Goal: Check status: Check status

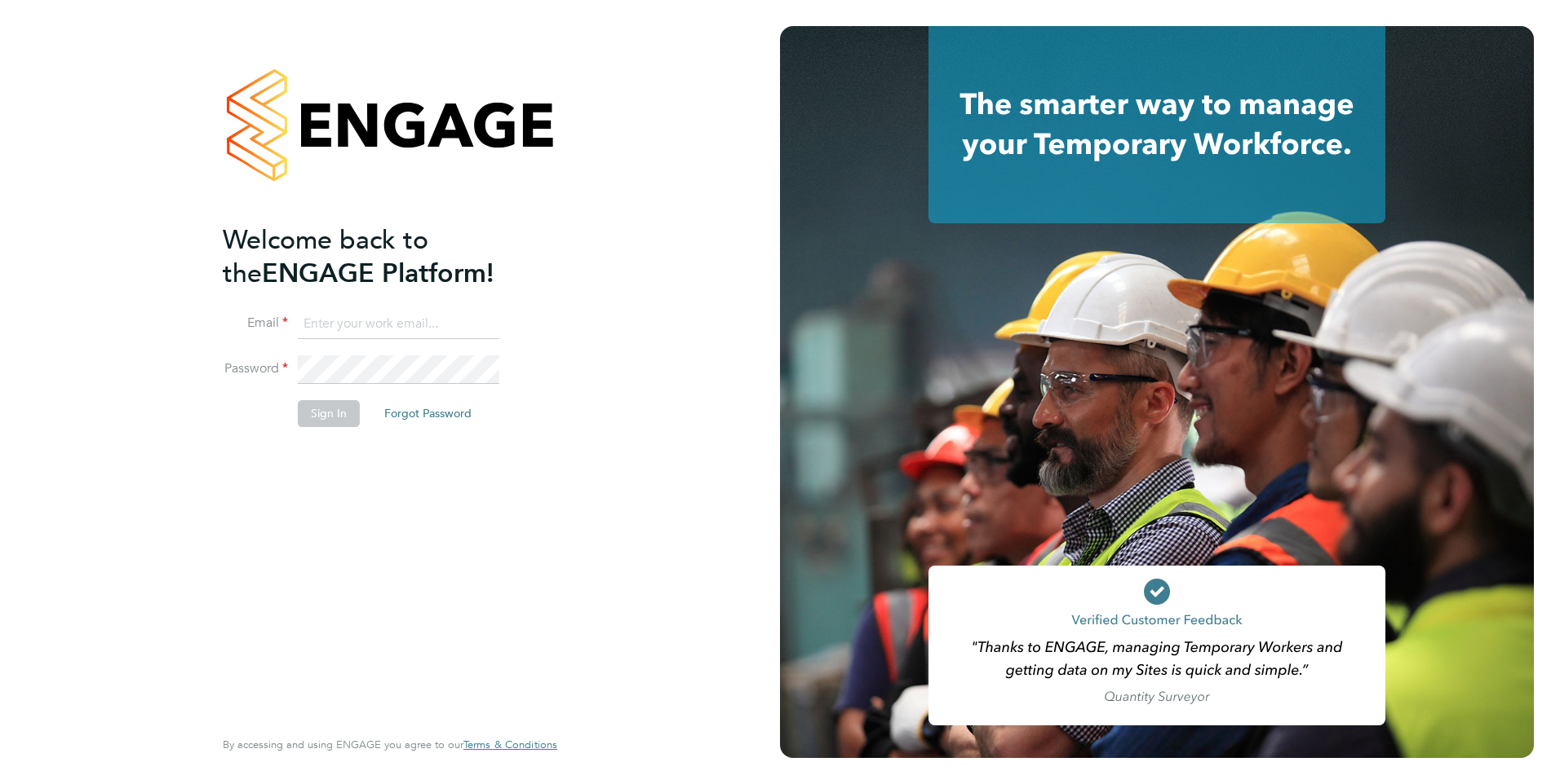
type input "stephen.brayshaw@ncclondon.ac.uk"
click at [314, 422] on button "Sign In" at bounding box center [329, 413] width 62 height 26
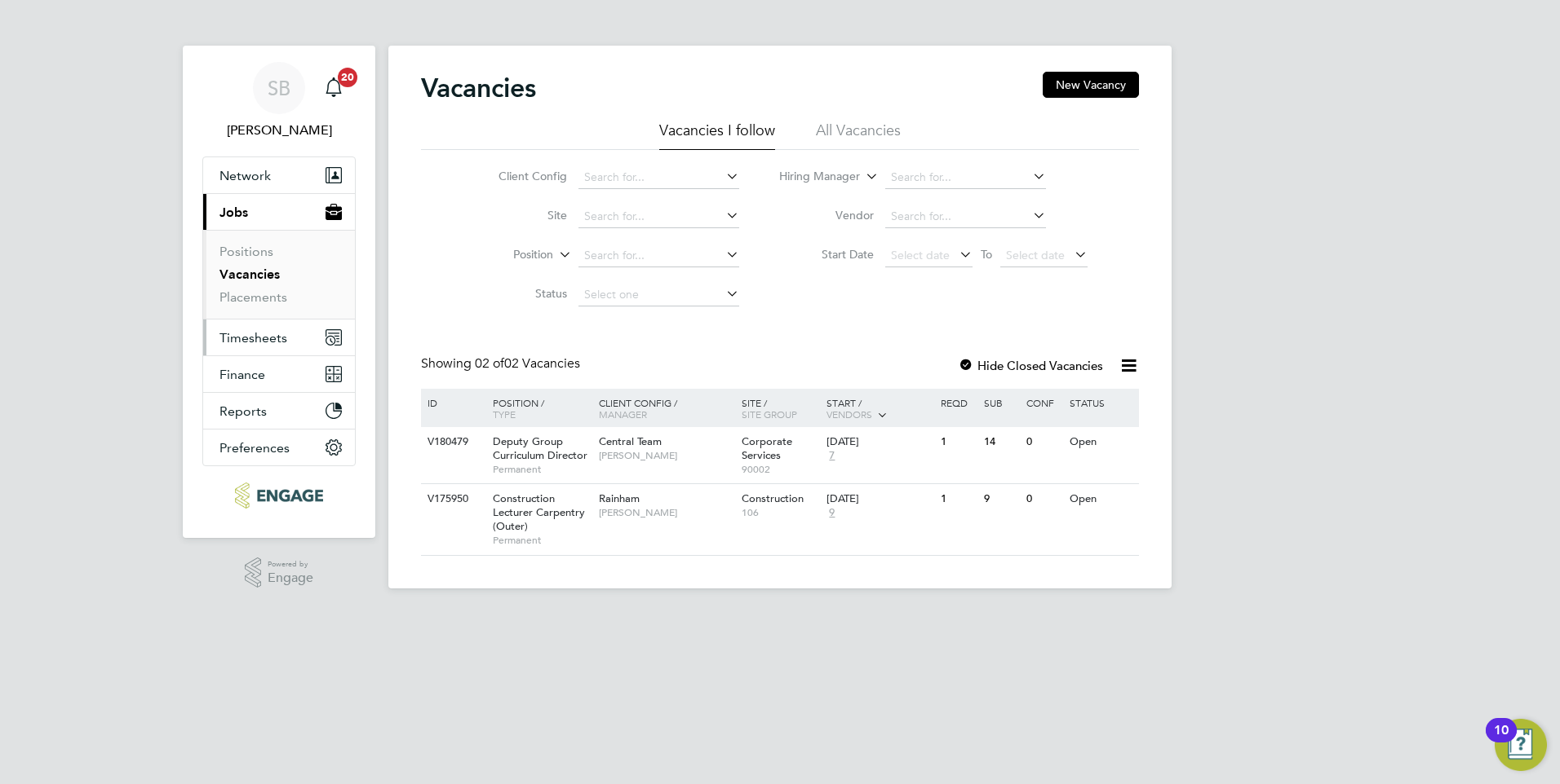
click at [283, 341] on span "Timesheets" at bounding box center [253, 338] width 68 height 16
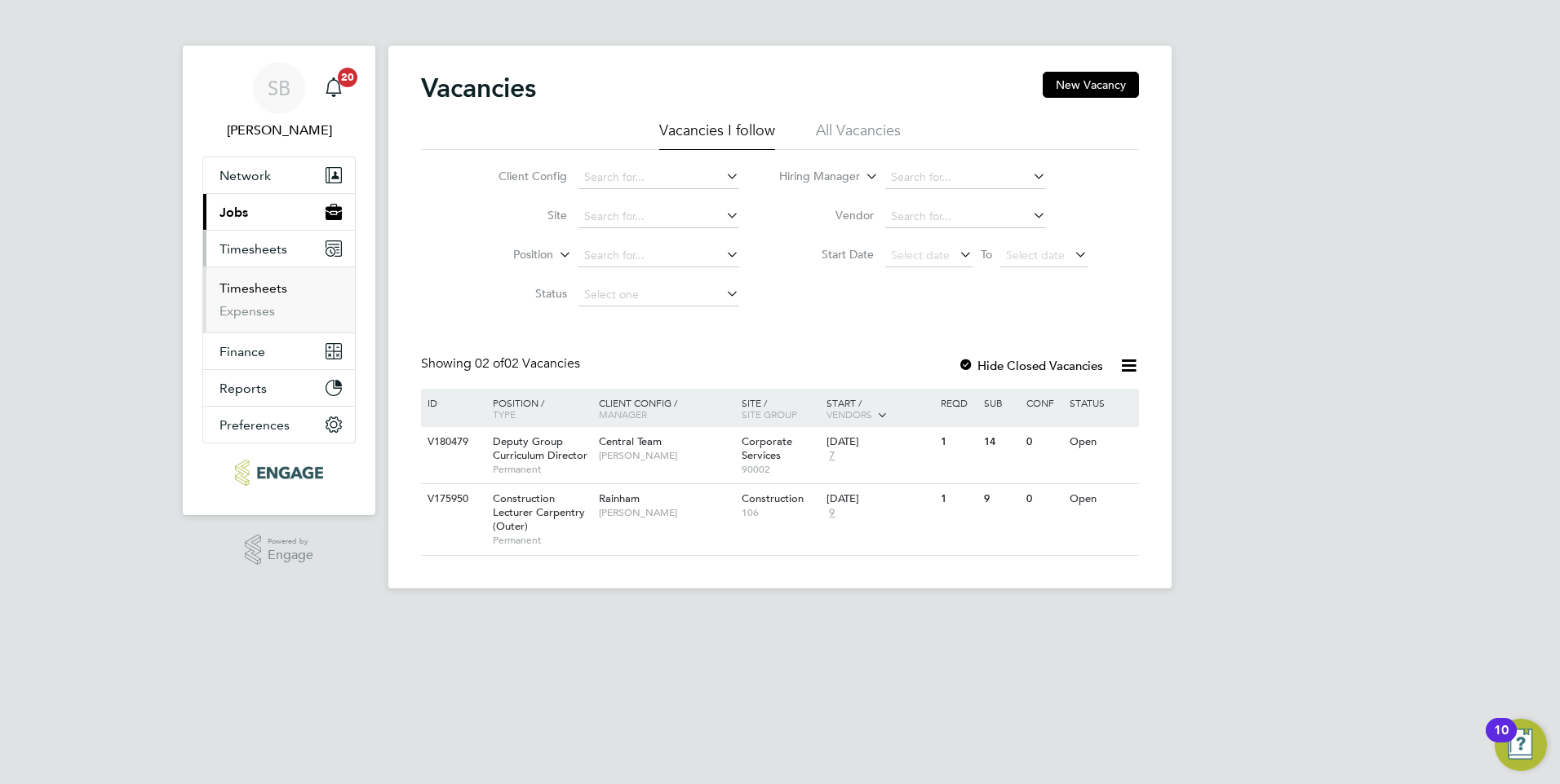
click at [237, 288] on link "Timesheets" at bounding box center [253, 288] width 68 height 16
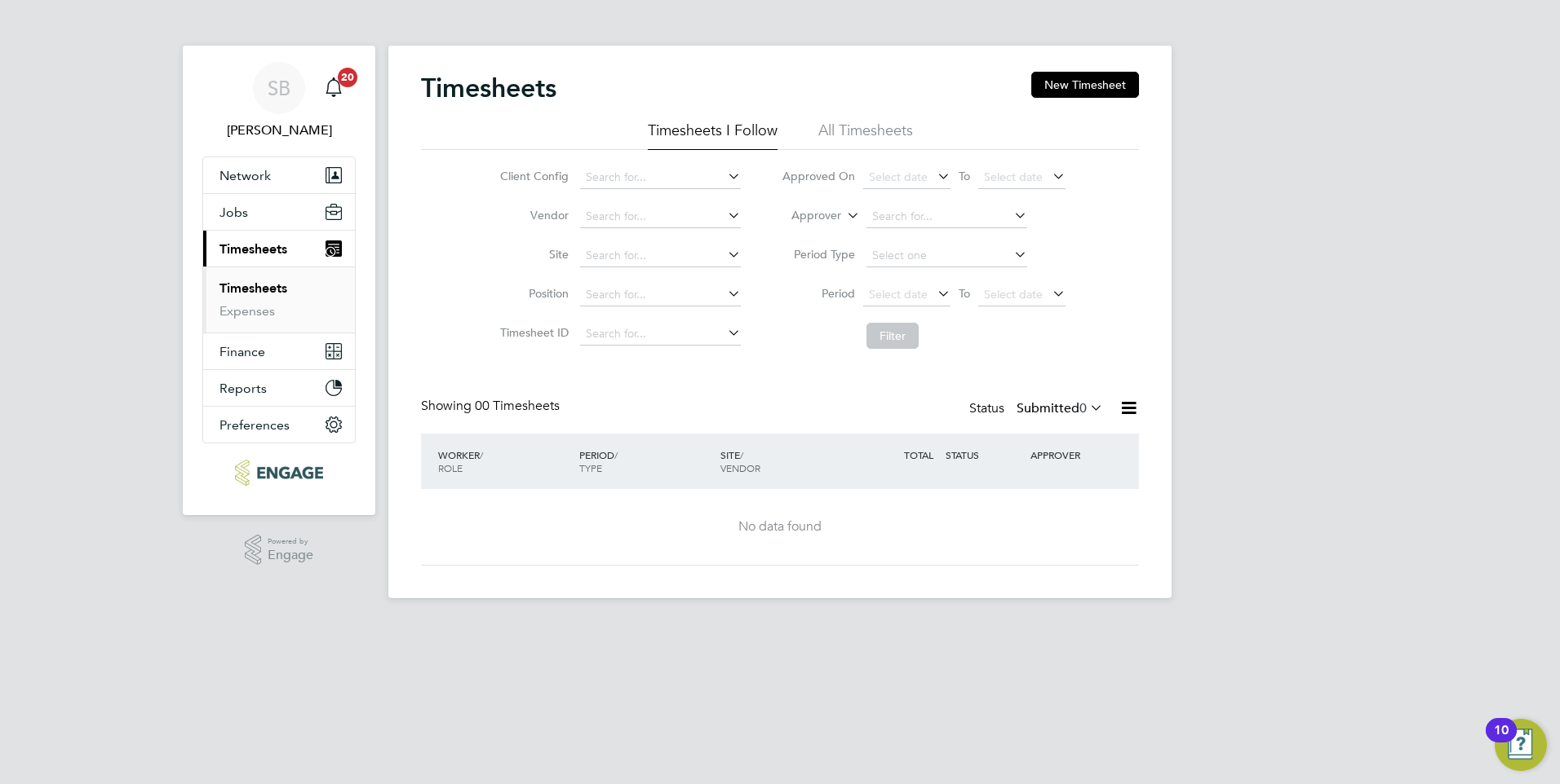
click at [724, 251] on icon at bounding box center [724, 254] width 0 height 23
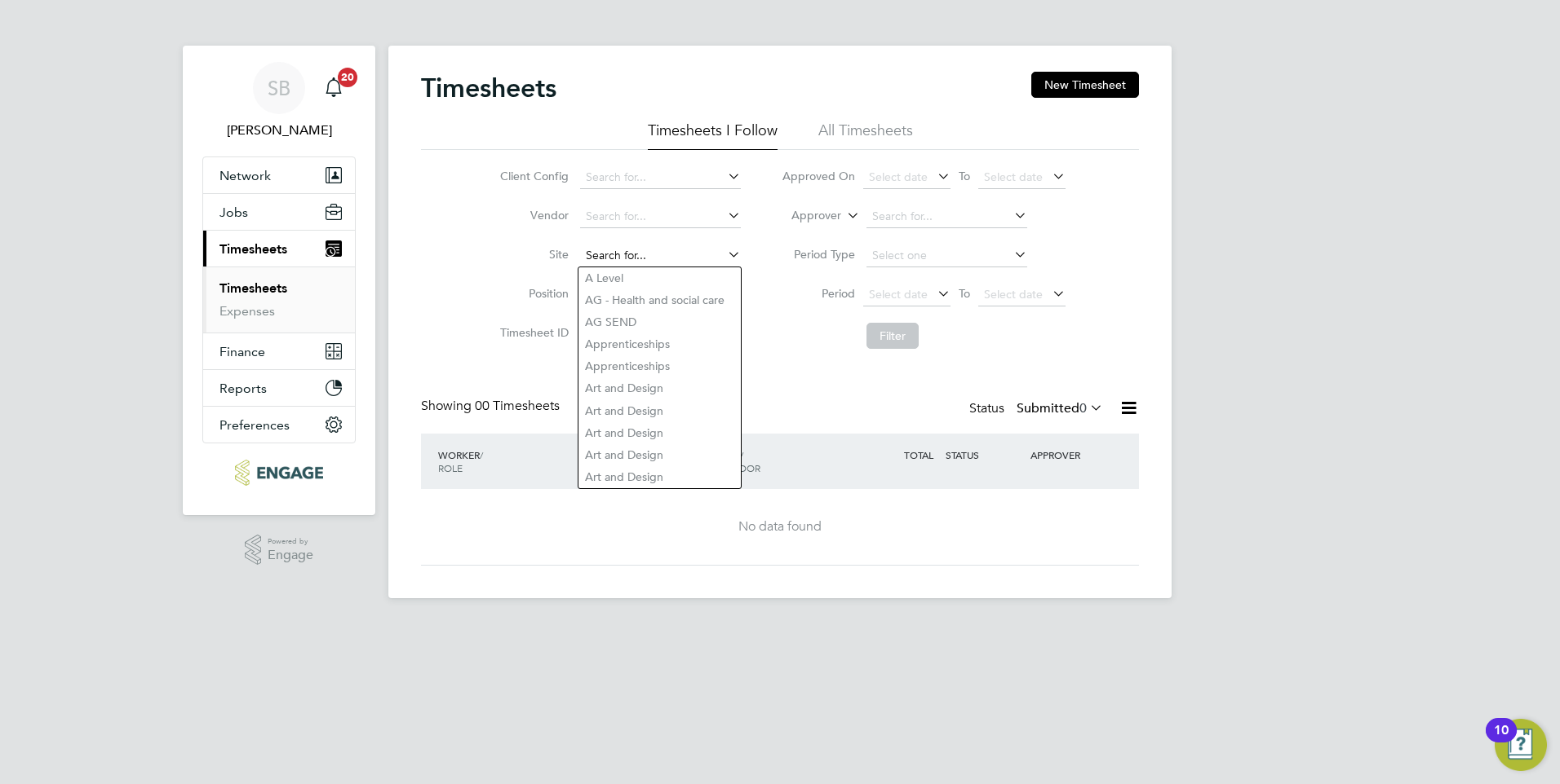
click at [614, 255] on input at bounding box center [661, 256] width 161 height 23
click at [449, 227] on div "Client Config Vendor Site Position Timesheet ID Approved On Select date To Sele…" at bounding box center [780, 253] width 718 height 207
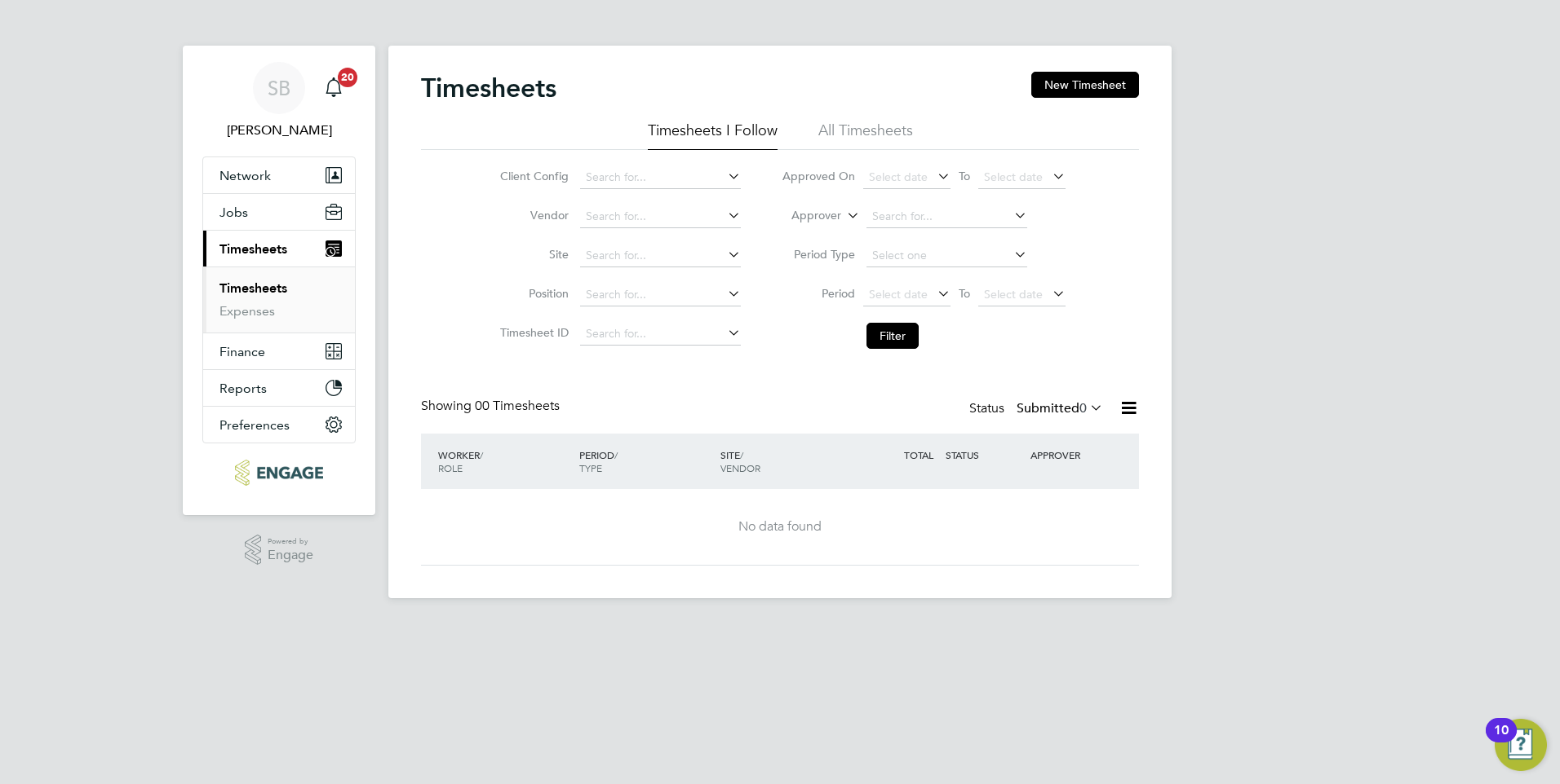
click at [857, 130] on li "All Timesheets" at bounding box center [865, 135] width 94 height 29
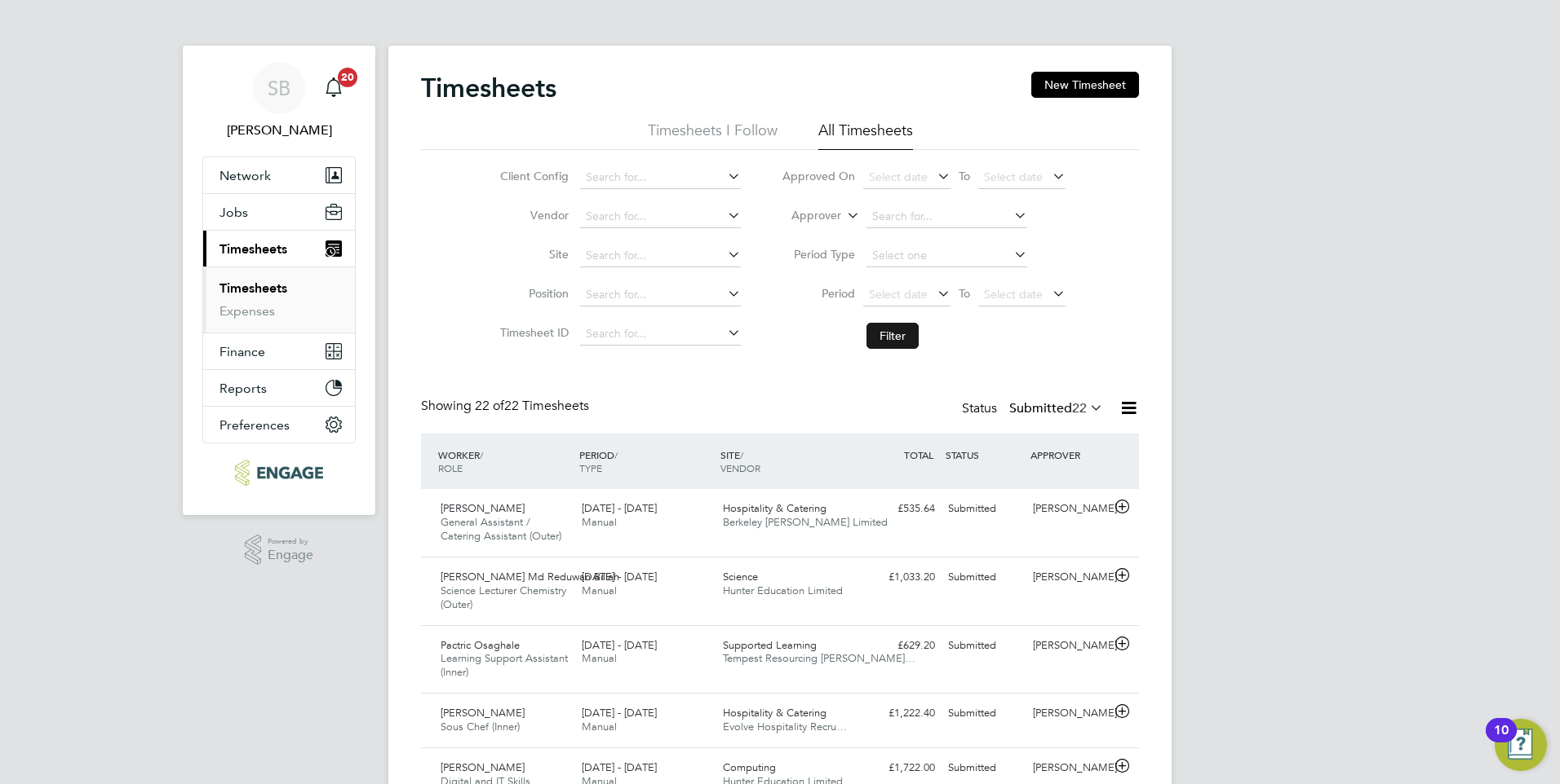
click at [892, 340] on button "Filter" at bounding box center [892, 336] width 52 height 26
click at [1086, 408] on icon at bounding box center [1086, 408] width 0 height 23
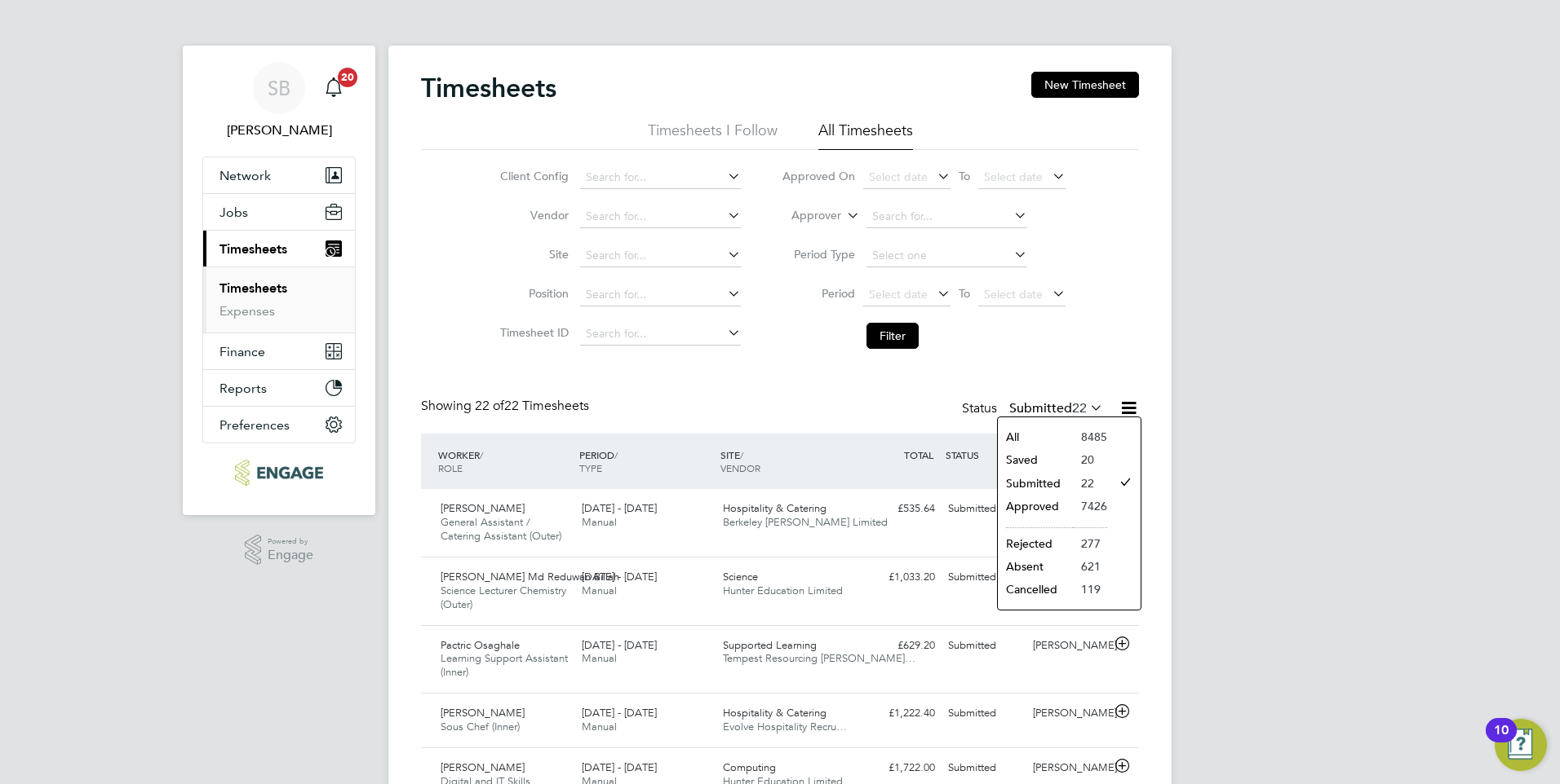
click at [1038, 501] on li "Approved" at bounding box center [1035, 506] width 75 height 23
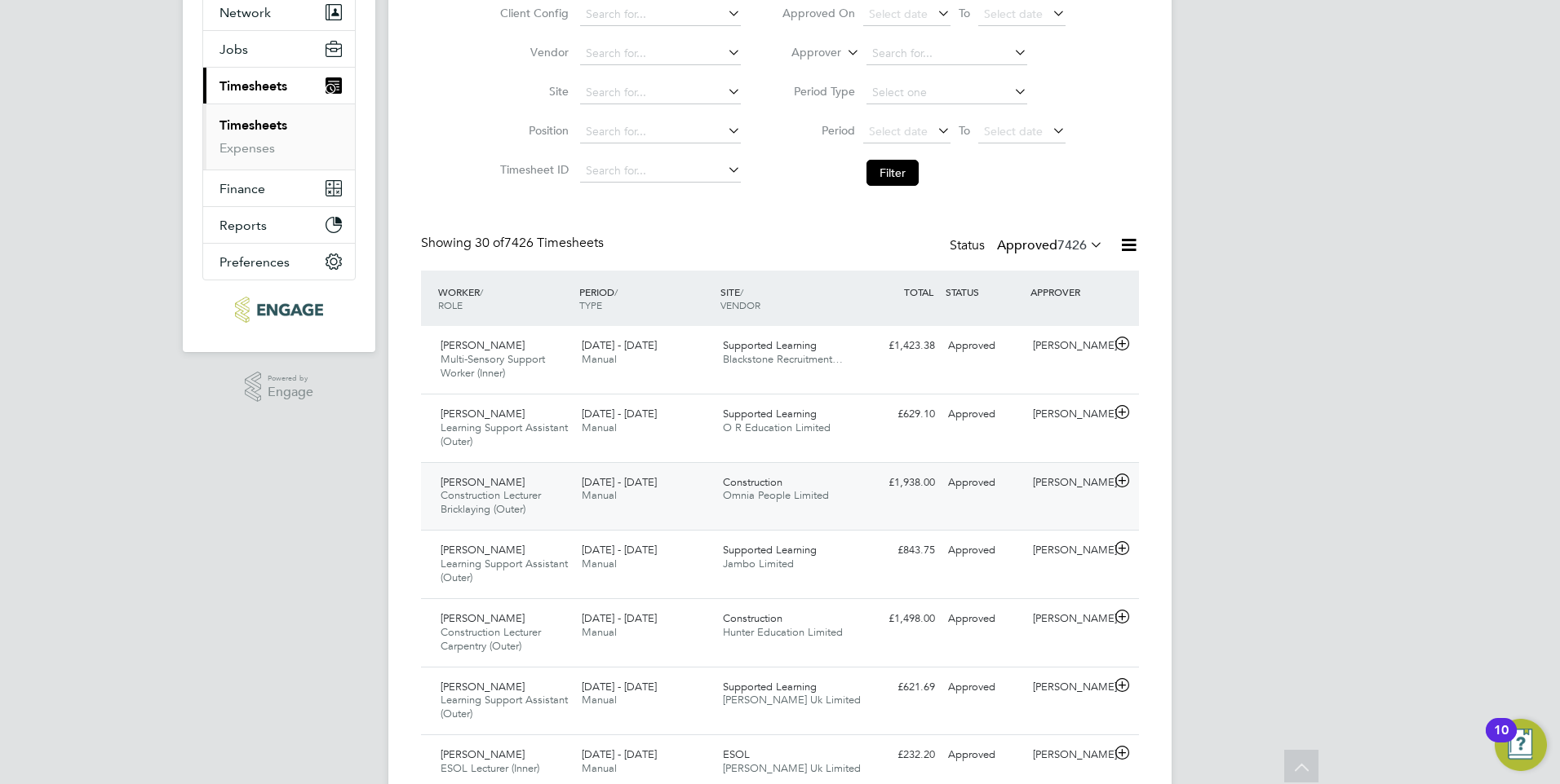
click at [1120, 479] on icon at bounding box center [1121, 480] width 20 height 13
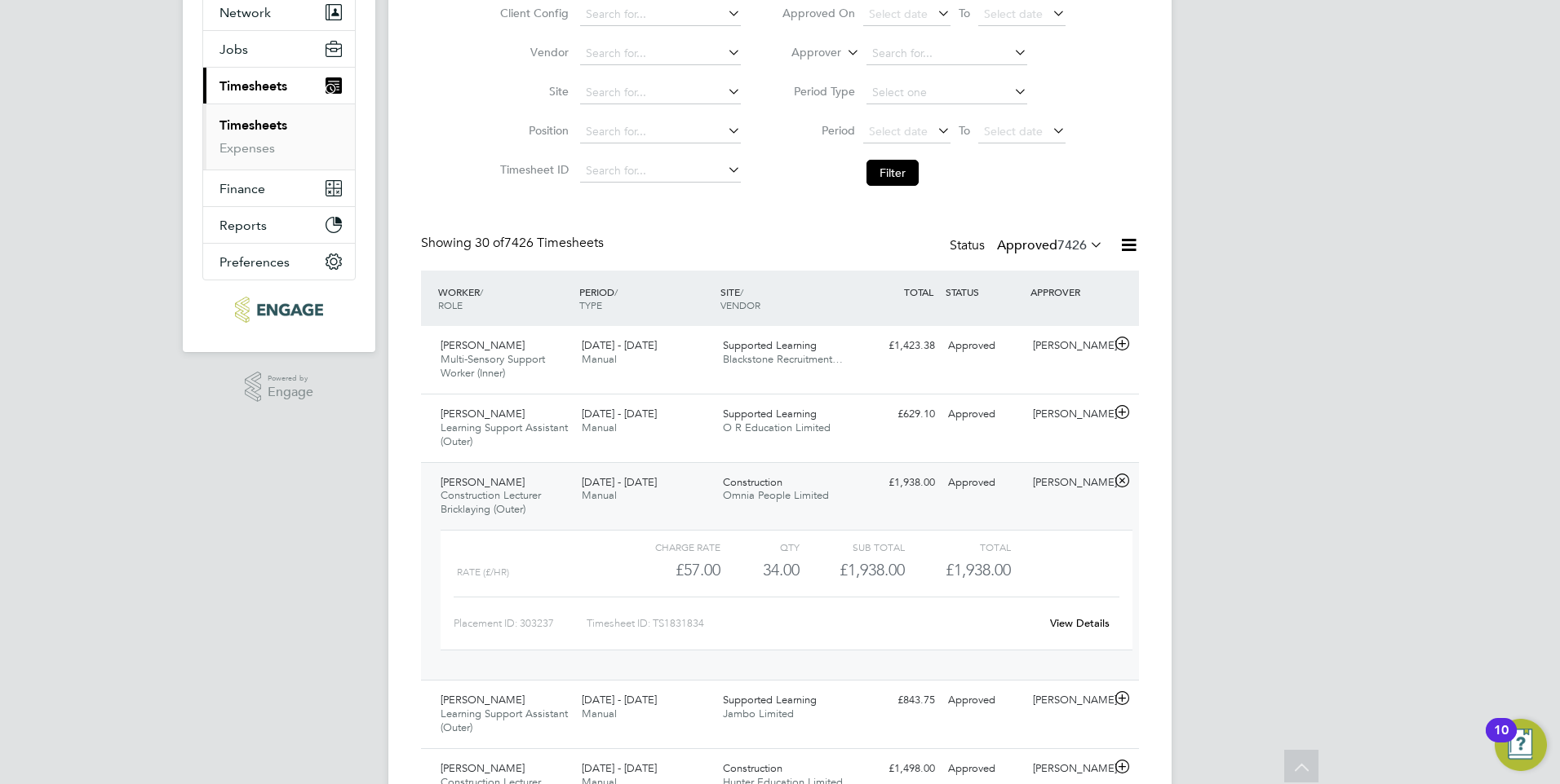
click at [1120, 479] on icon at bounding box center [1121, 480] width 20 height 13
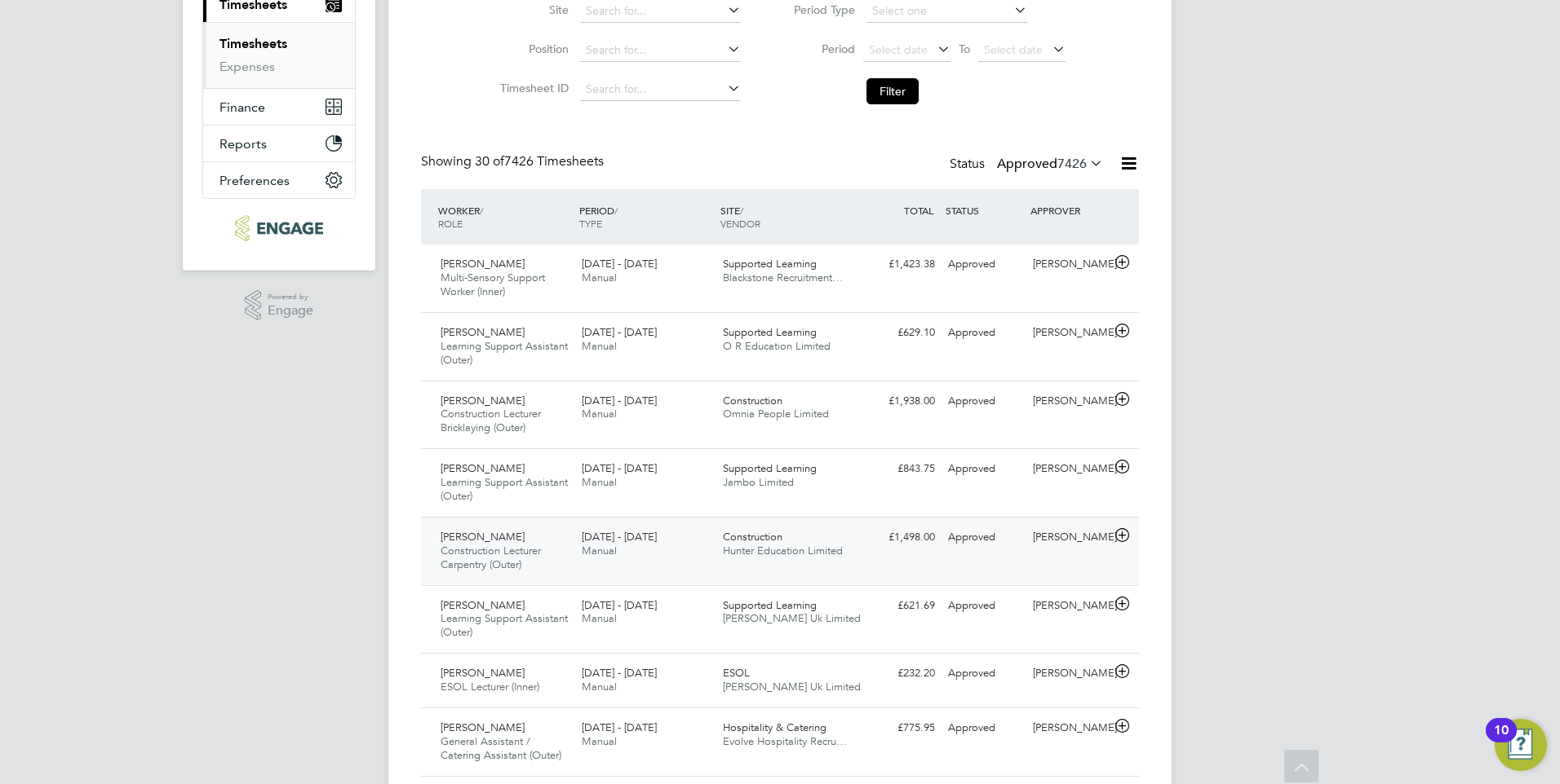
click at [1116, 535] on icon at bounding box center [1121, 535] width 20 height 13
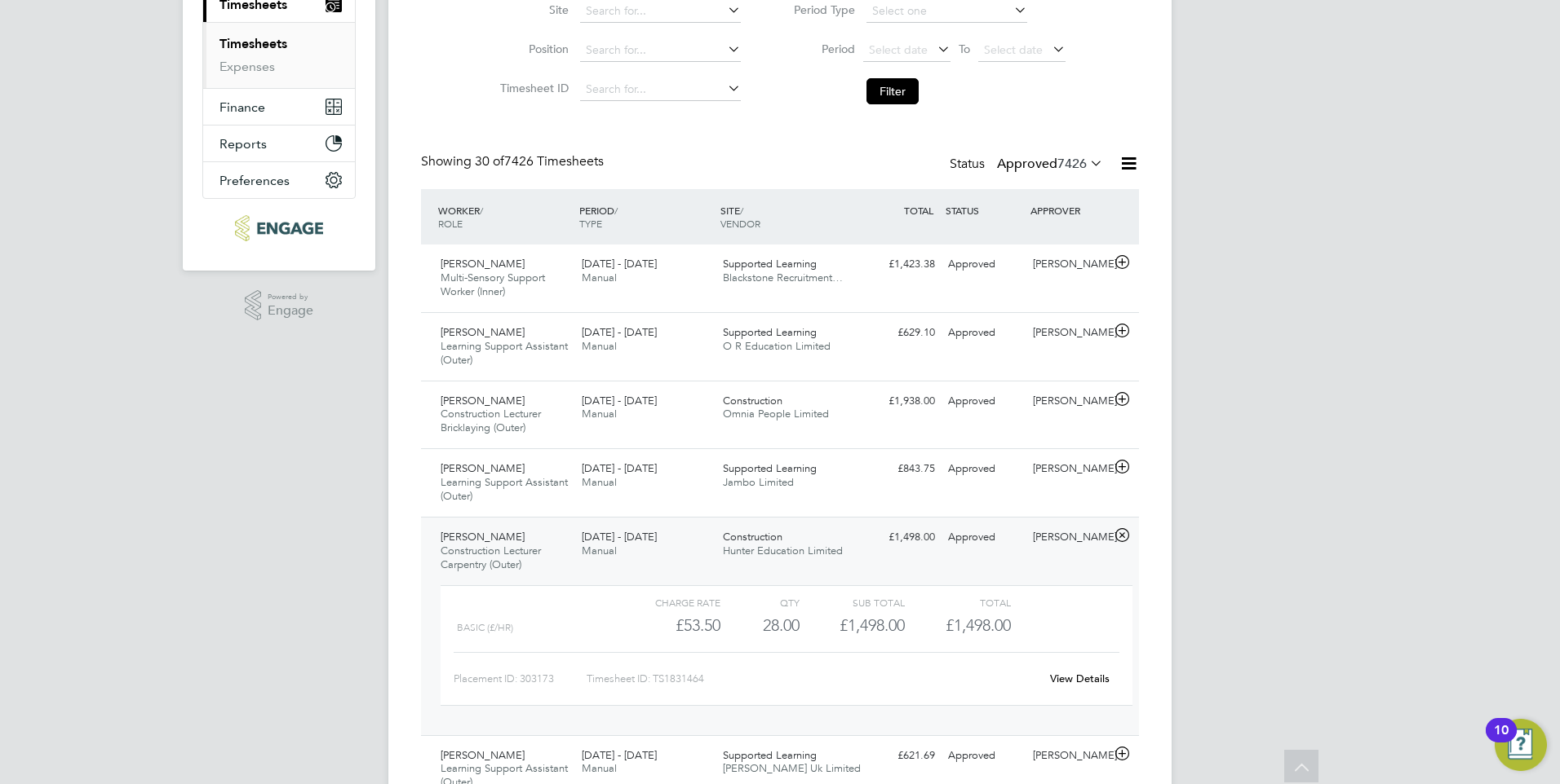
click at [1116, 535] on icon at bounding box center [1121, 535] width 20 height 13
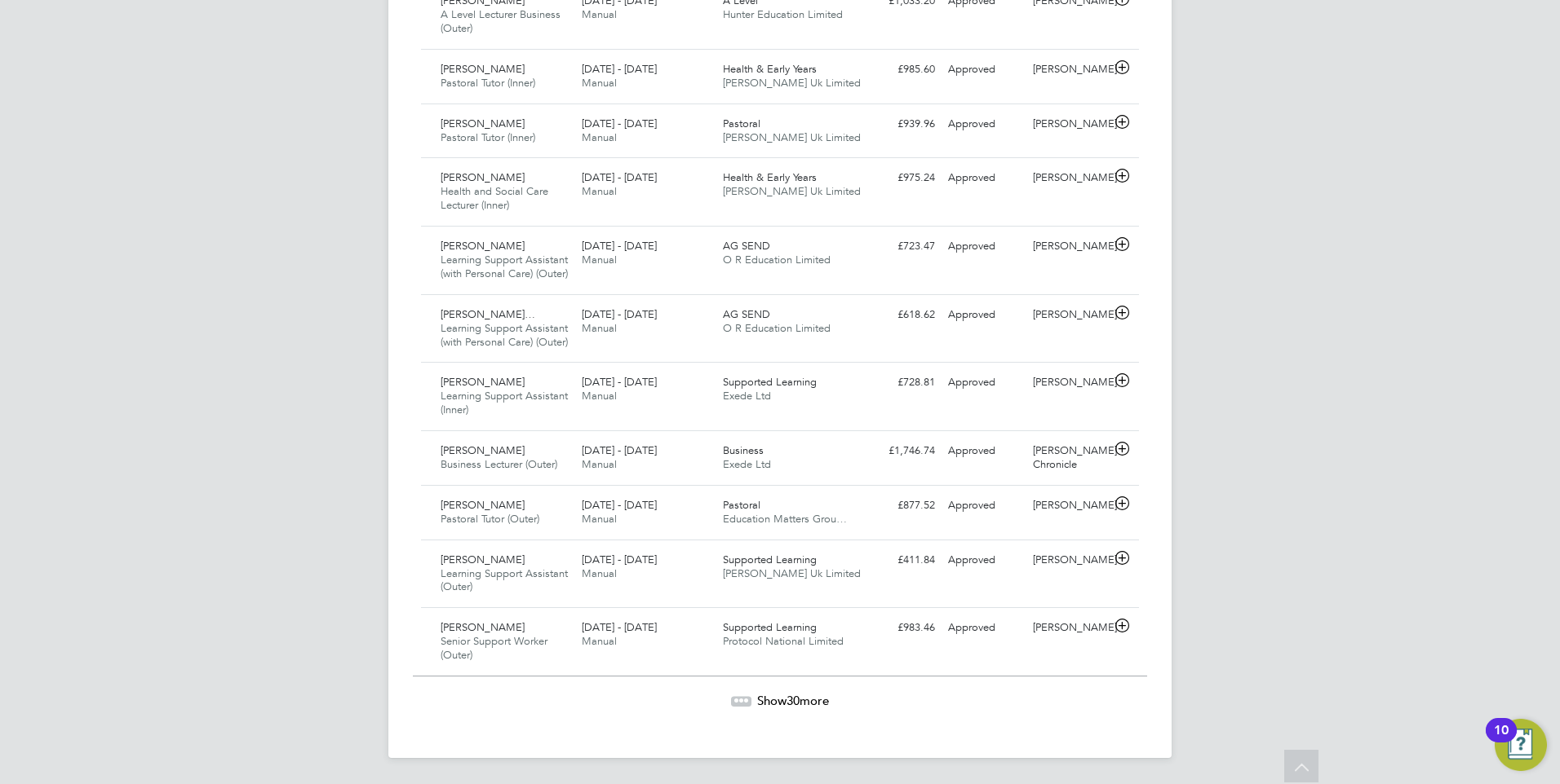
click at [769, 700] on span "Show 30 more" at bounding box center [793, 701] width 72 height 16
